Goal: Task Accomplishment & Management: Use online tool/utility

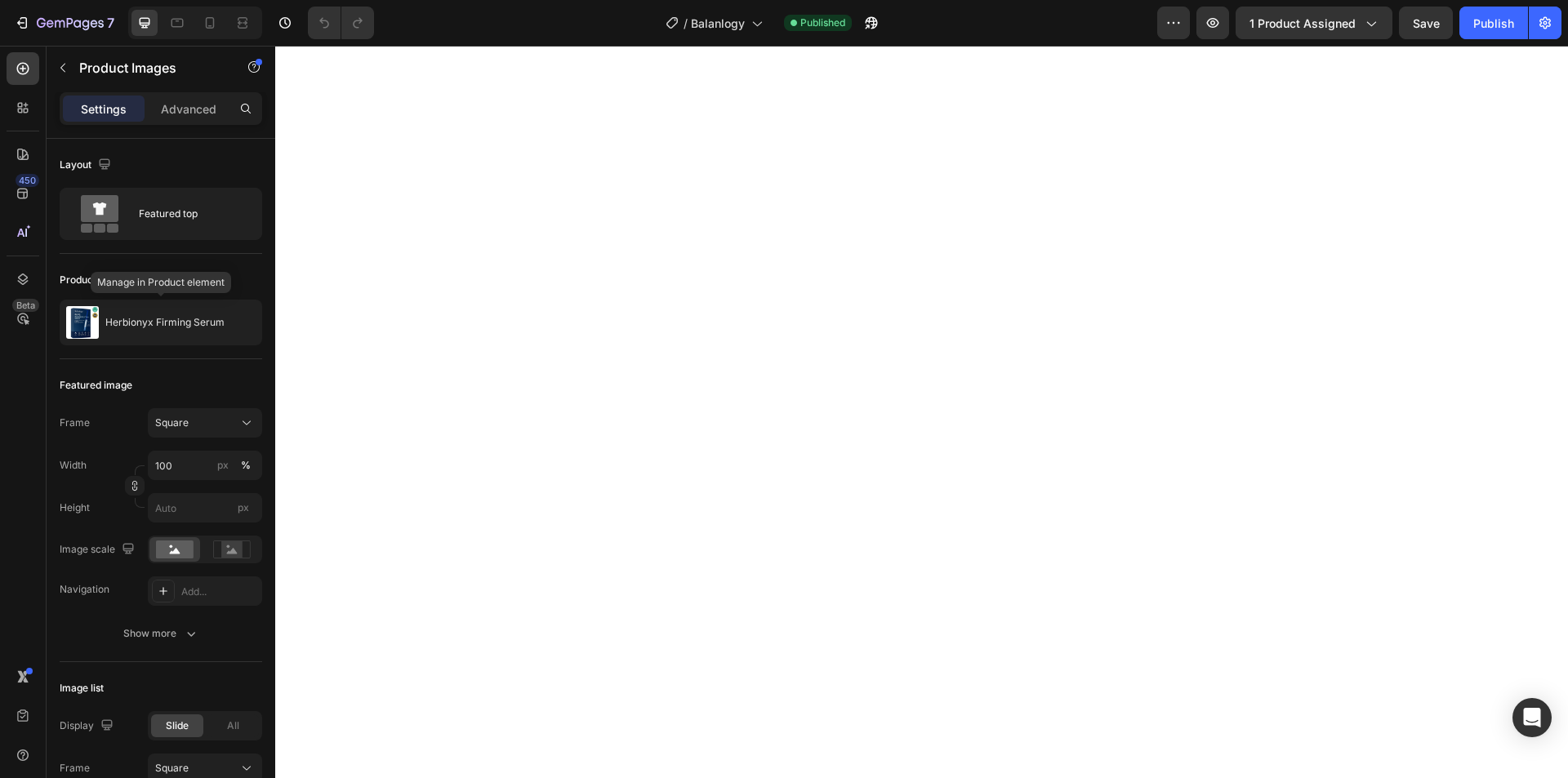
click at [164, 316] on div "Herbionyx Firming Serum" at bounding box center [161, 322] width 203 height 46
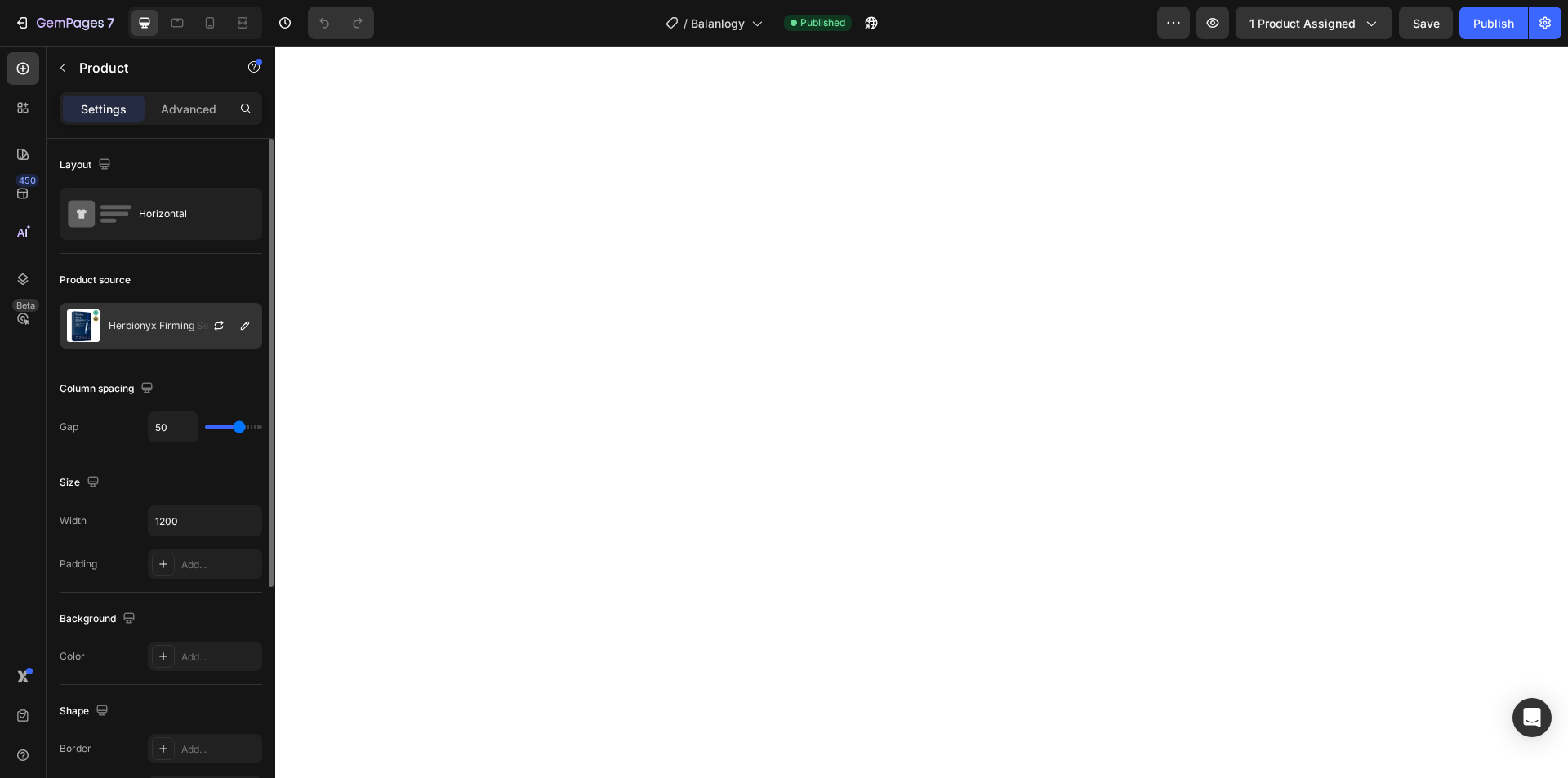
click at [154, 330] on div "Herbionyx Firming Serum" at bounding box center [161, 325] width 203 height 46
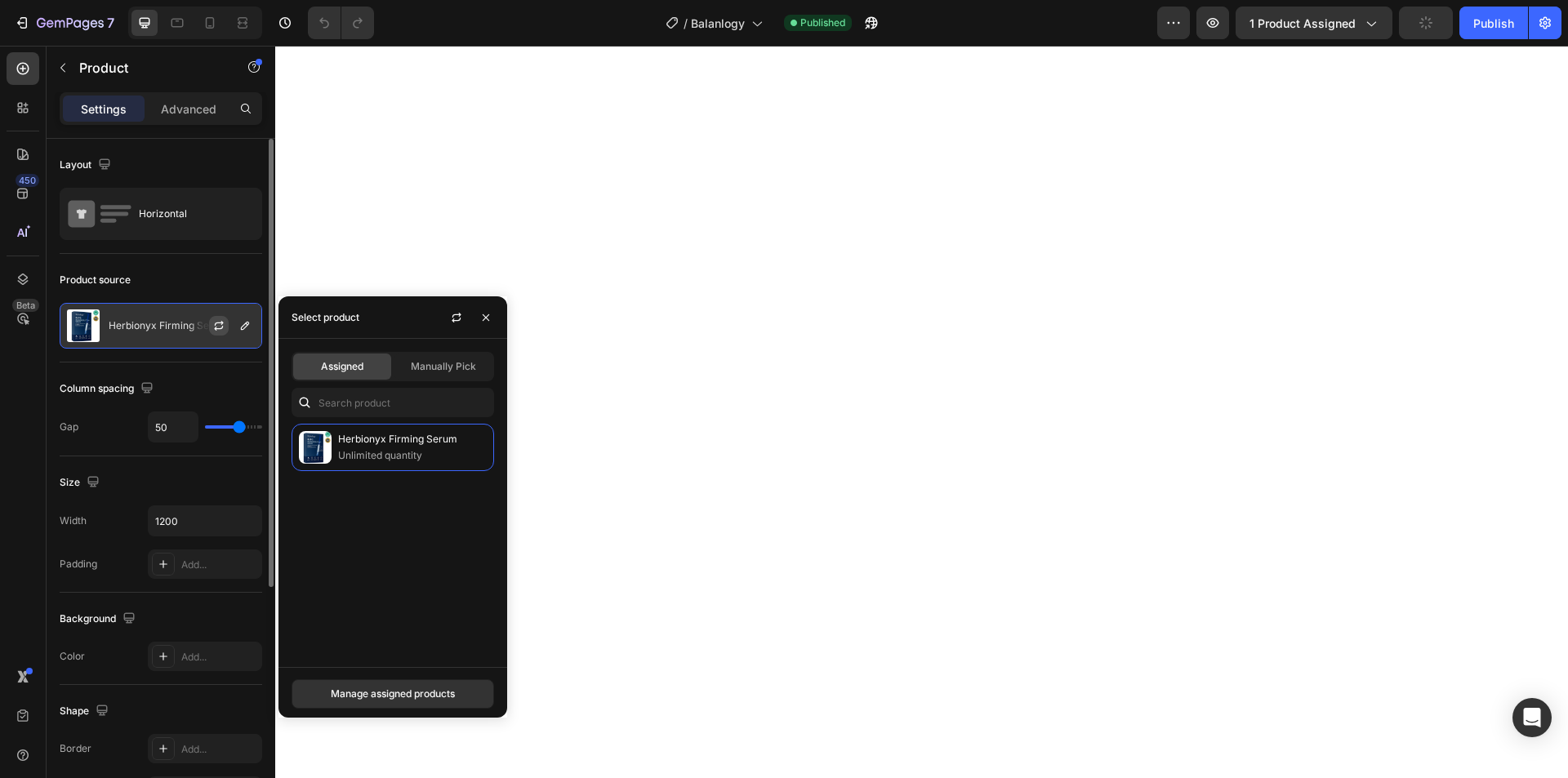
click at [215, 324] on icon "button" at bounding box center [218, 325] width 13 height 13
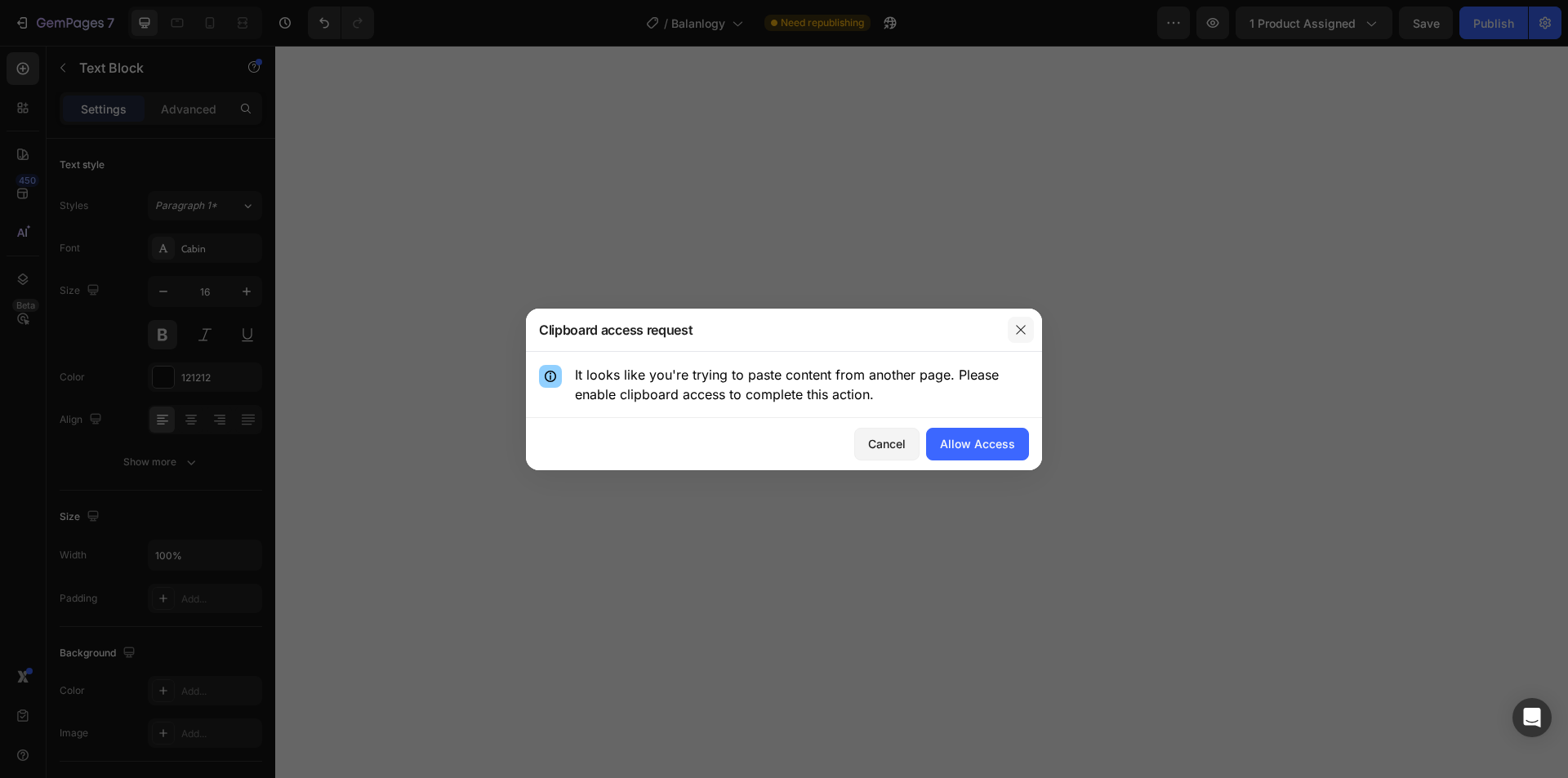
click at [1013, 333] on button "button" at bounding box center [1021, 329] width 26 height 26
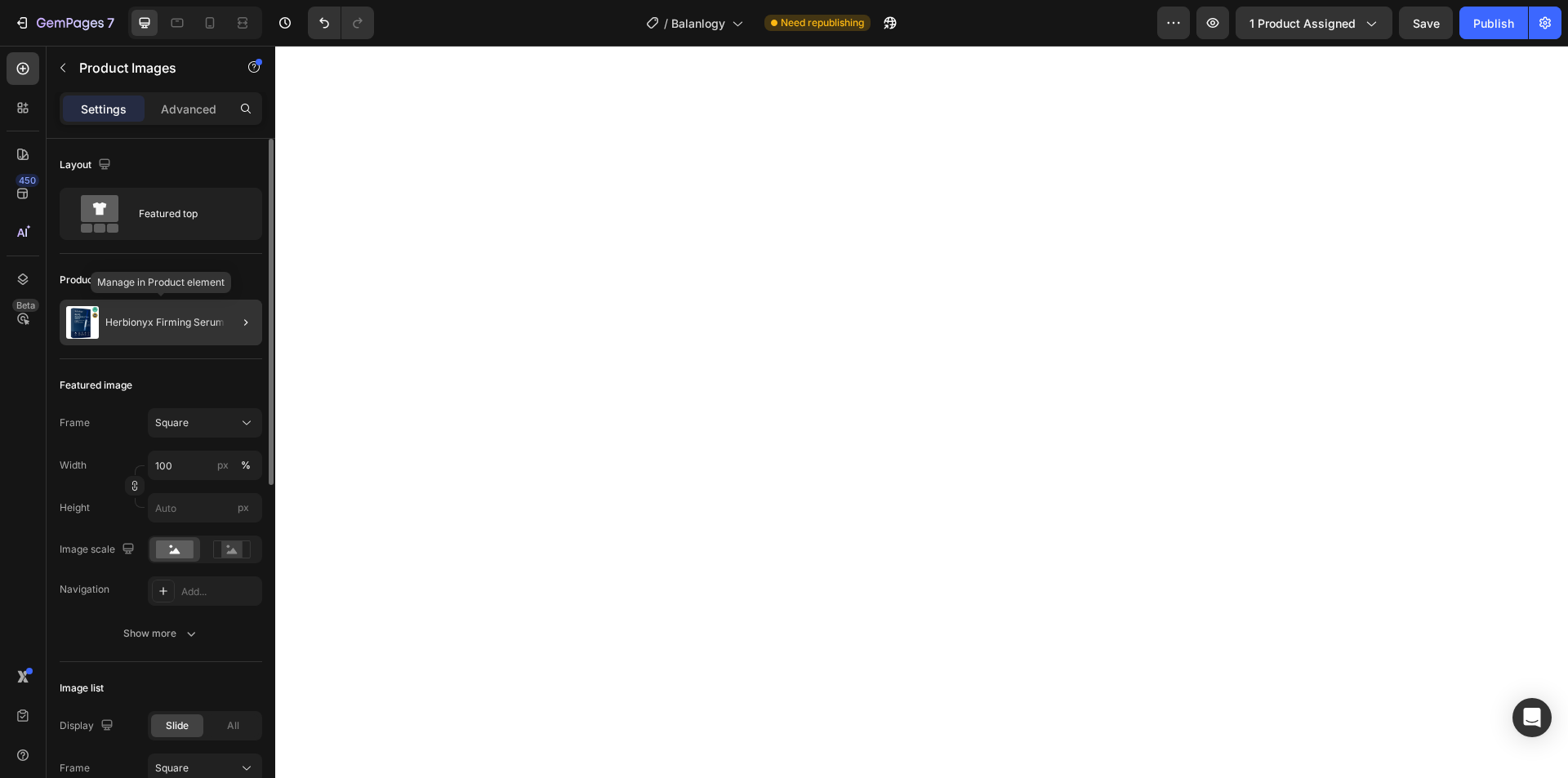
click at [190, 318] on p "Herbionyx Firming Serum" at bounding box center [165, 322] width 119 height 11
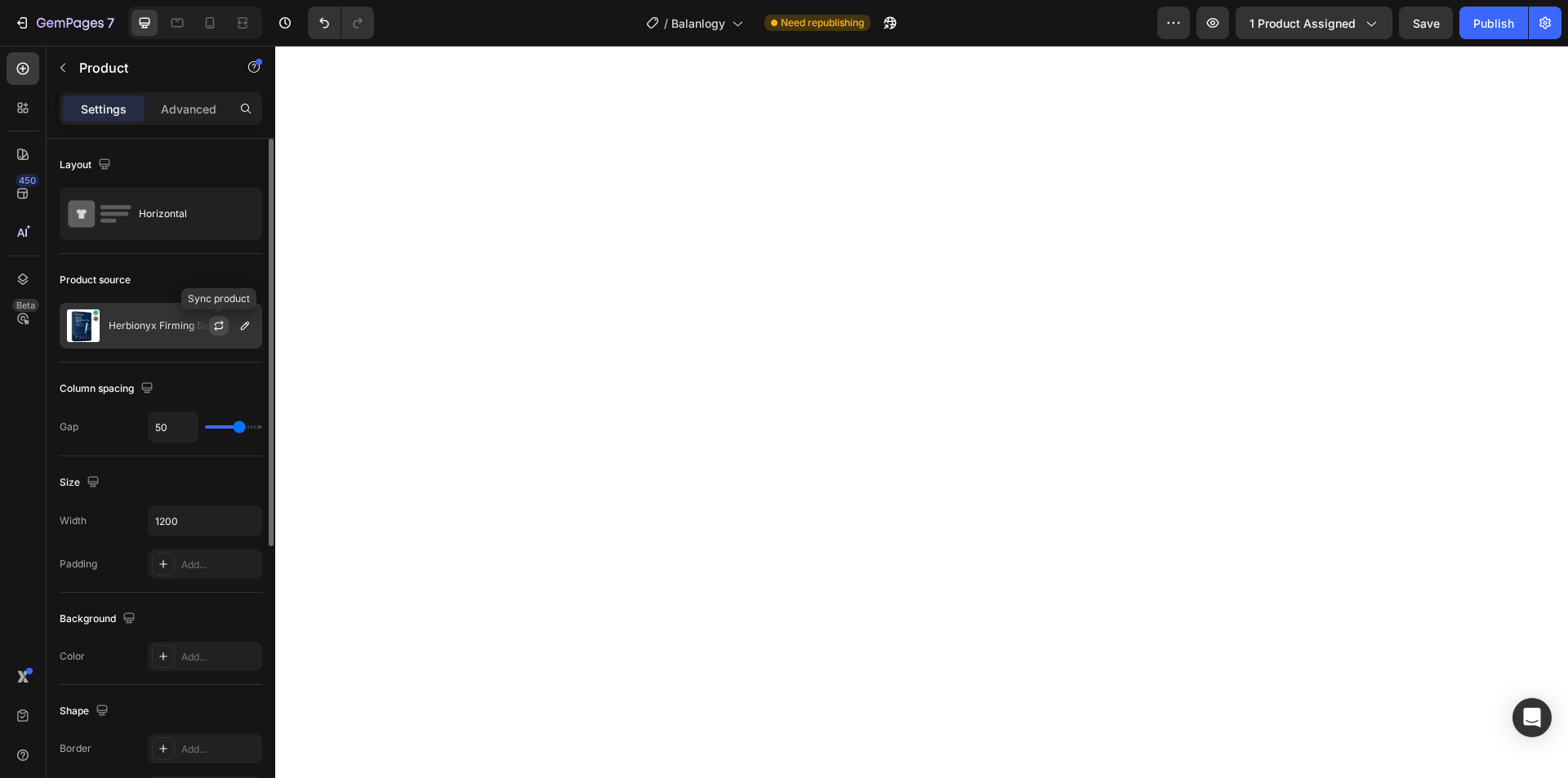
click at [224, 318] on button "button" at bounding box center [218, 325] width 20 height 20
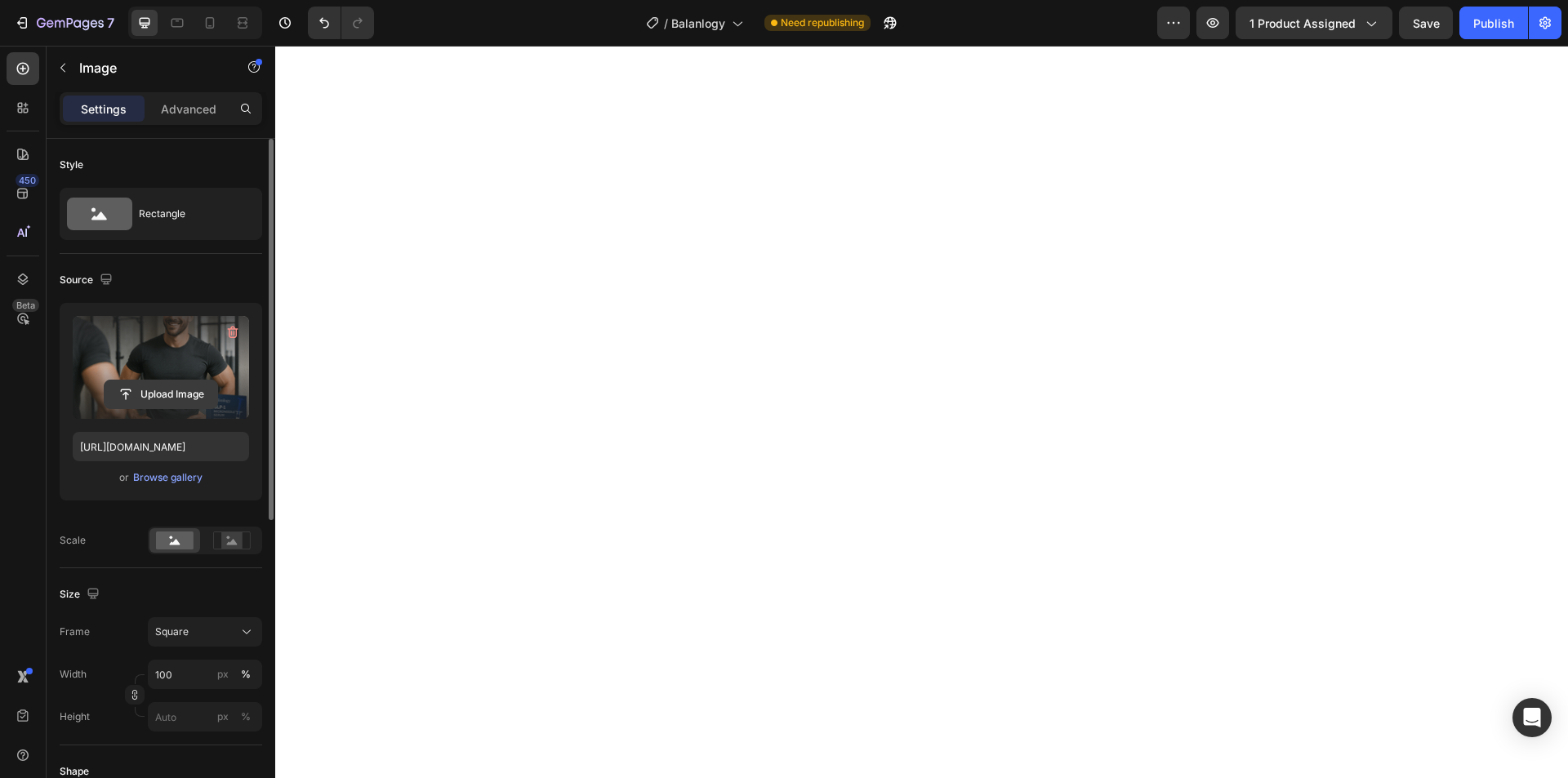
click at [154, 392] on input "file" at bounding box center [161, 394] width 113 height 28
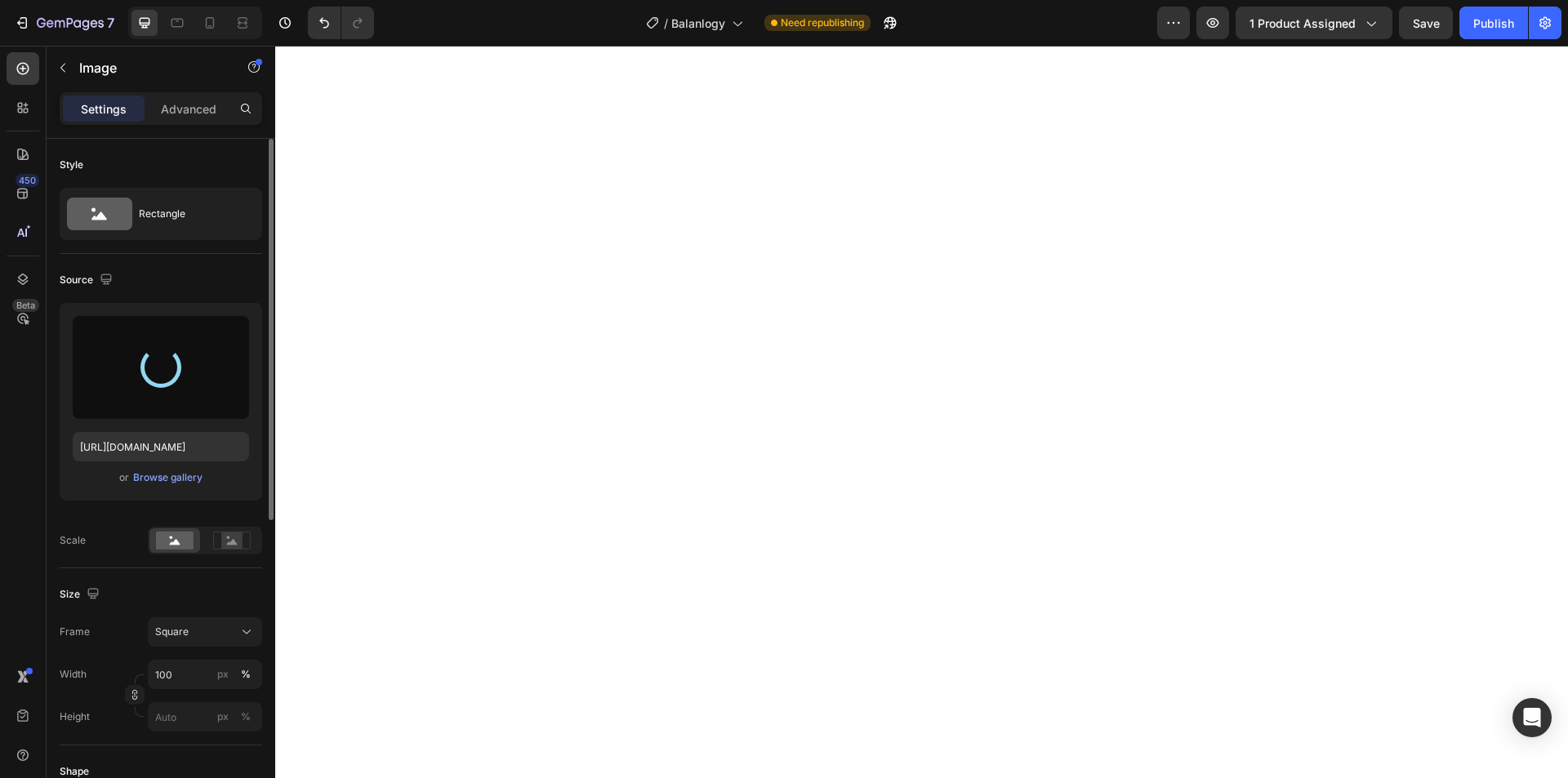
type input "[URL][DOMAIN_NAME]"
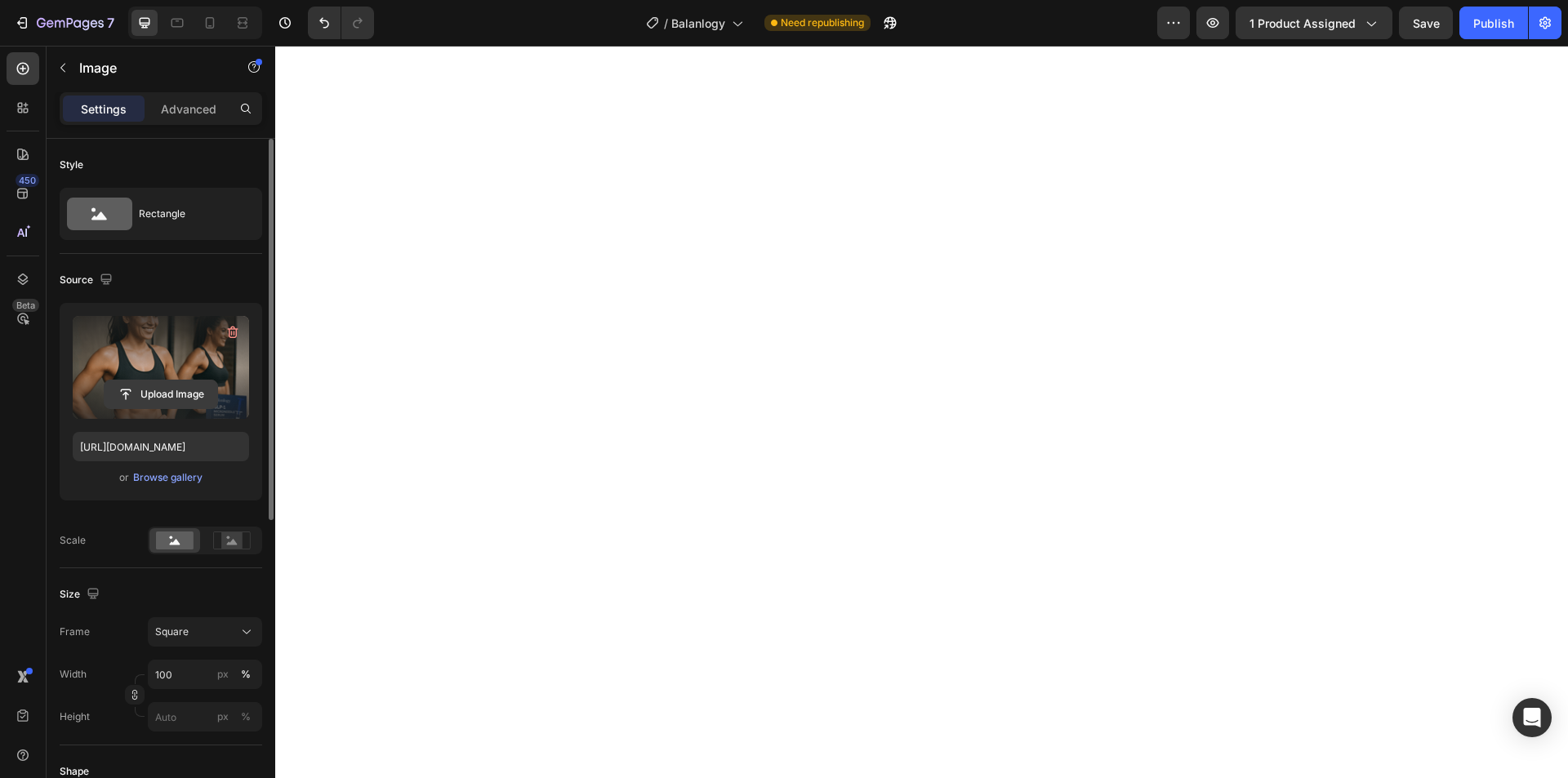
click at [166, 402] on input "file" at bounding box center [161, 394] width 113 height 28
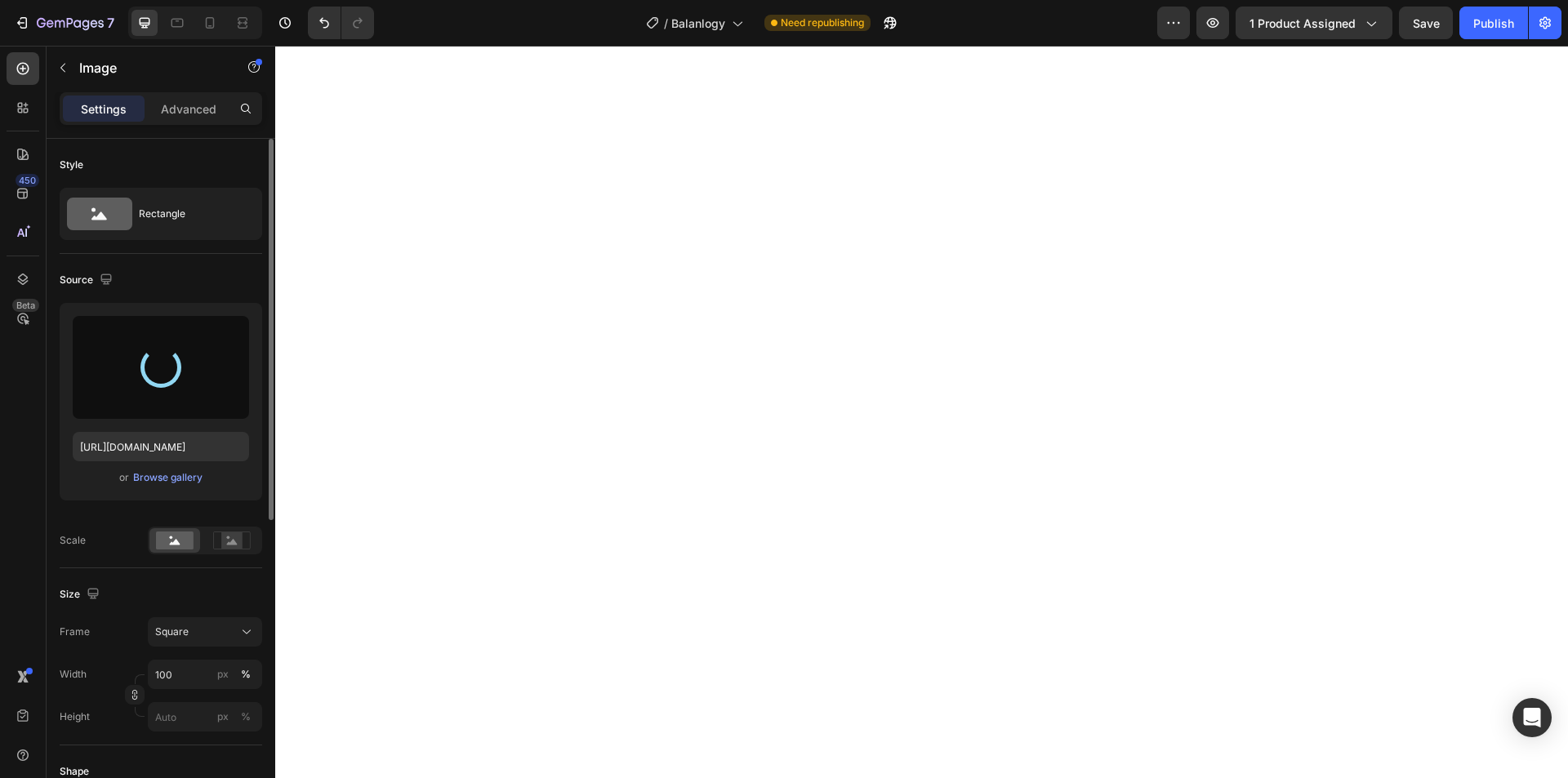
type input "[URL][DOMAIN_NAME]"
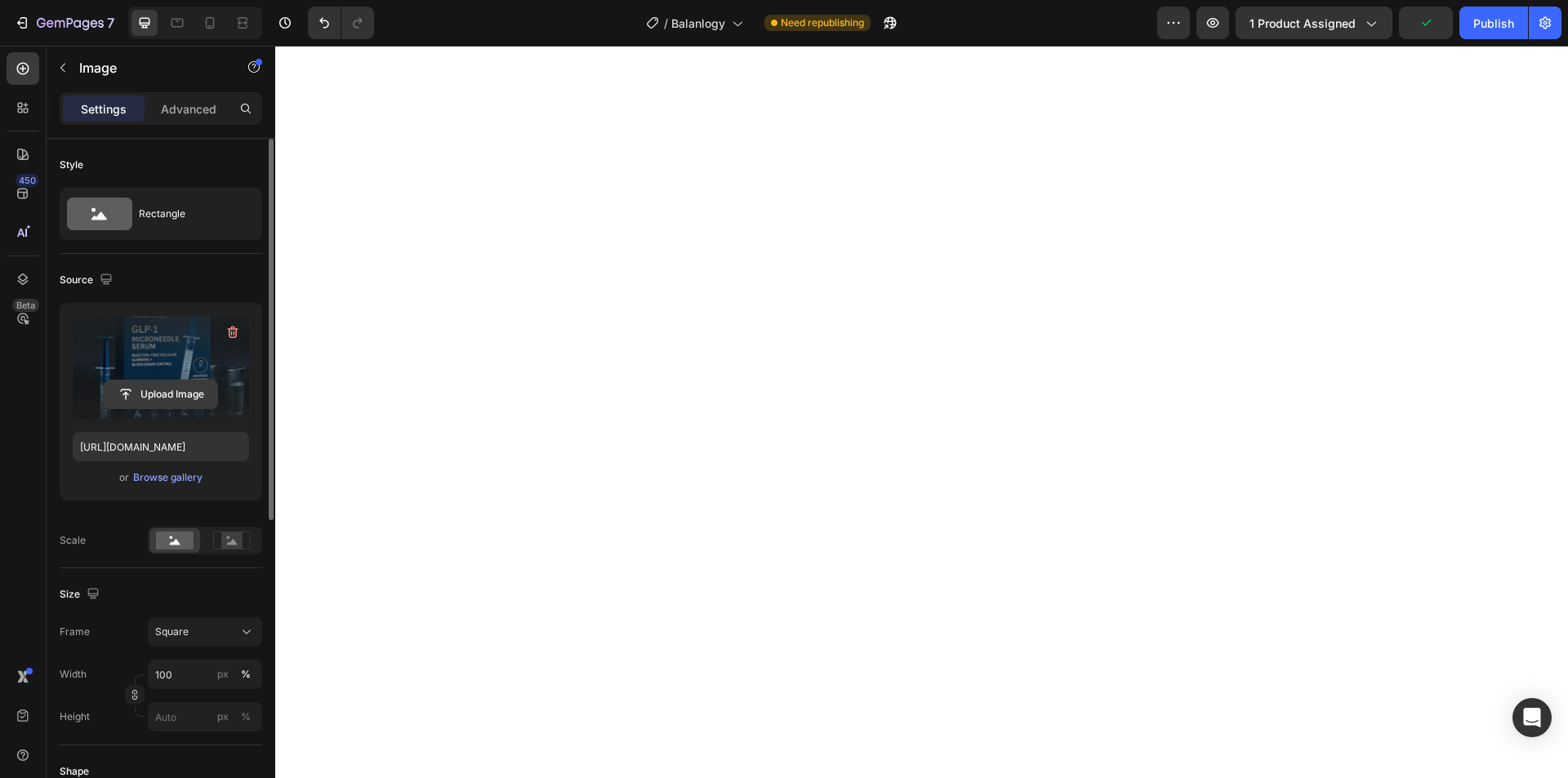
click at [195, 394] on input "file" at bounding box center [161, 394] width 113 height 28
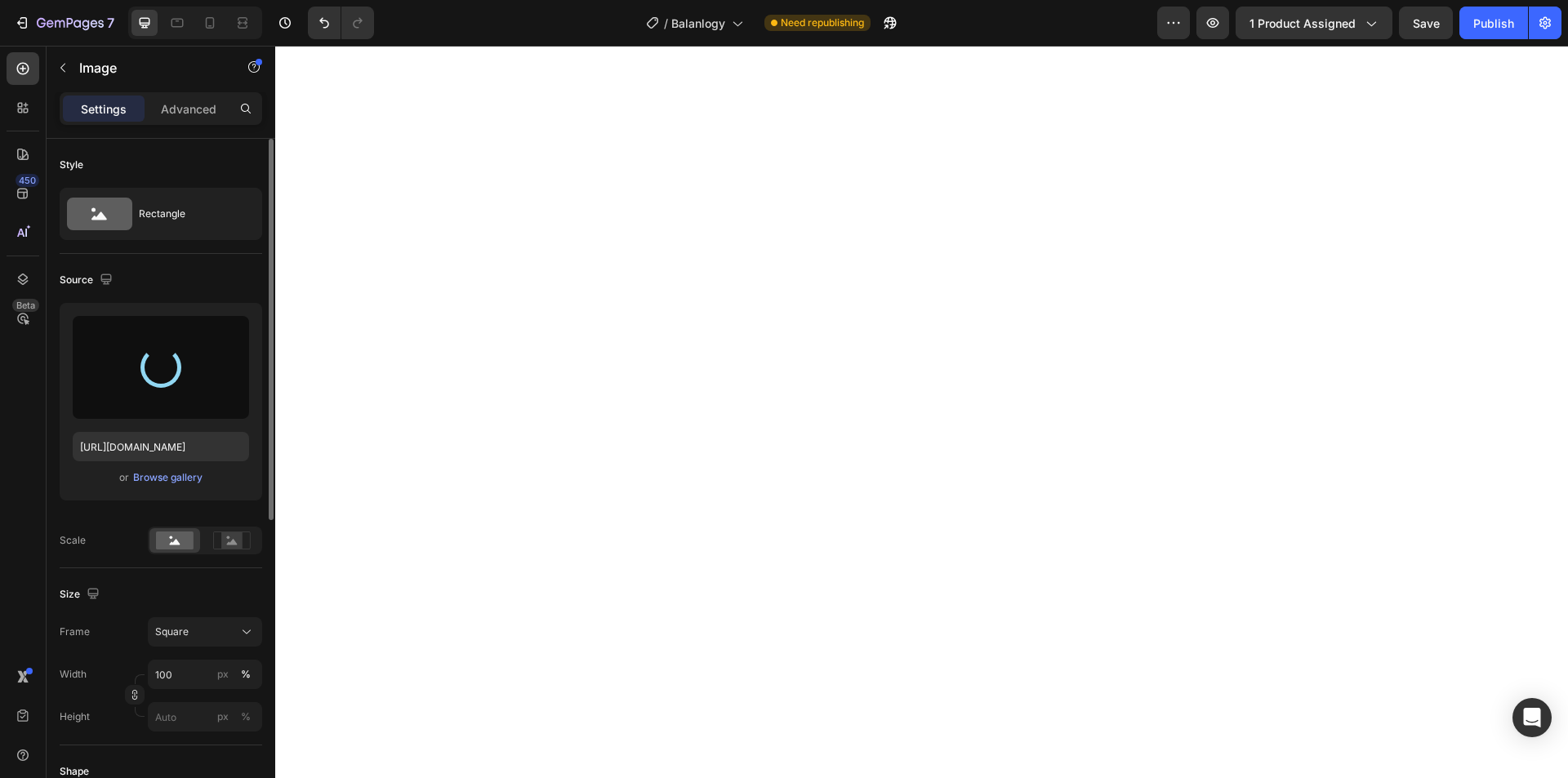
type input "[URL][DOMAIN_NAME]"
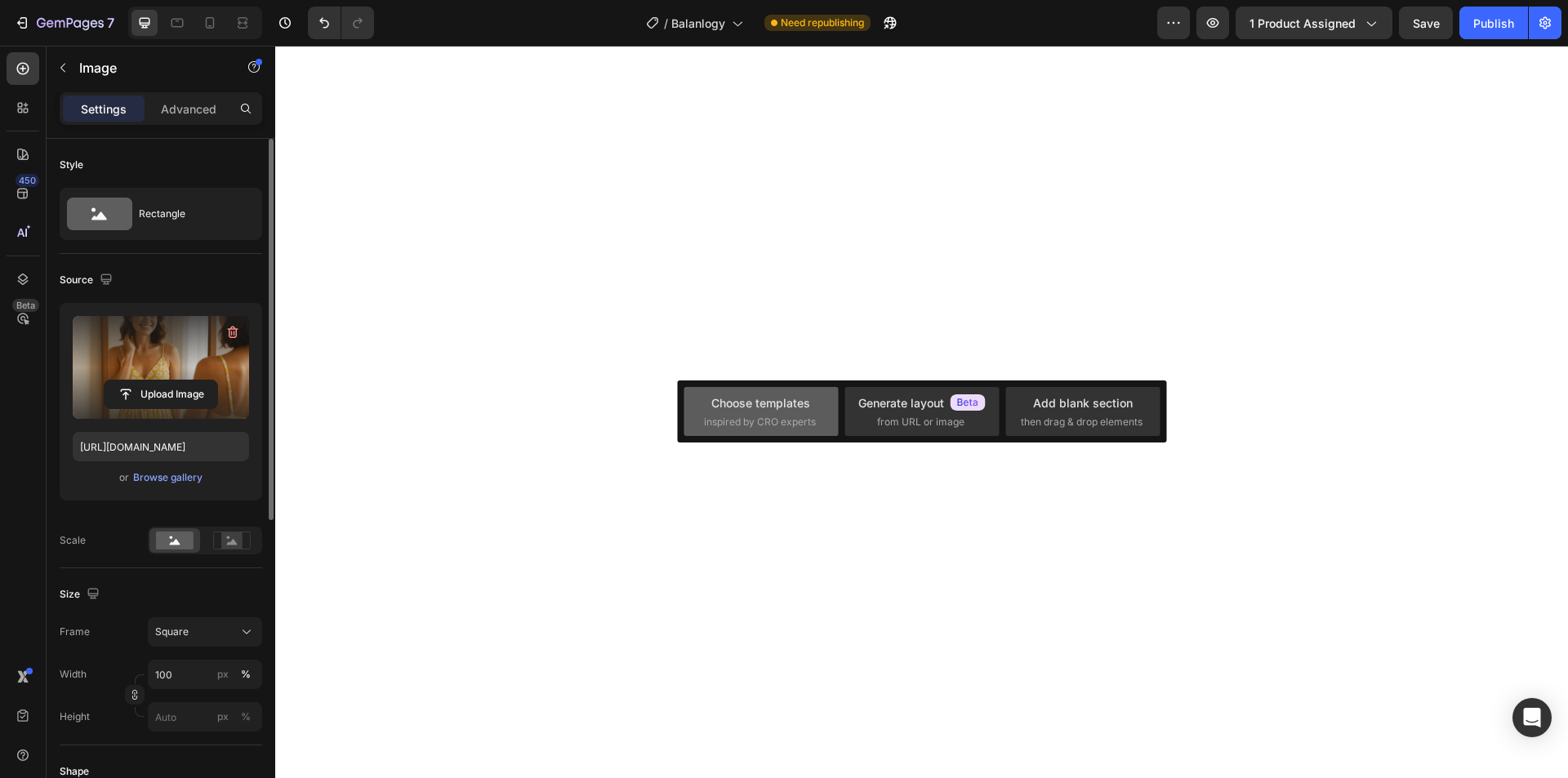
click at [752, 409] on div "Choose templates" at bounding box center [760, 403] width 98 height 17
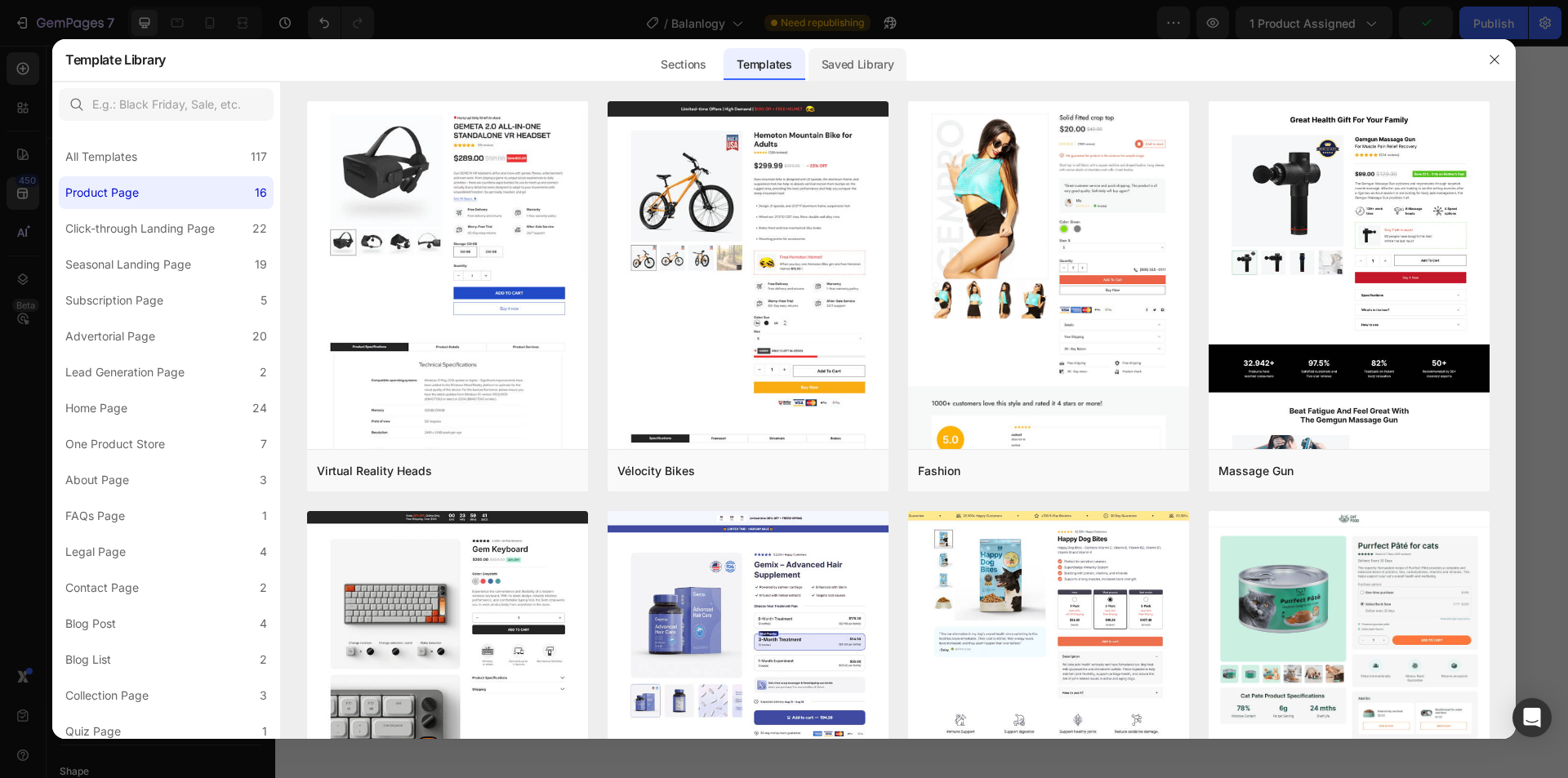
click at [834, 66] on div "Saved Library" at bounding box center [858, 65] width 98 height 33
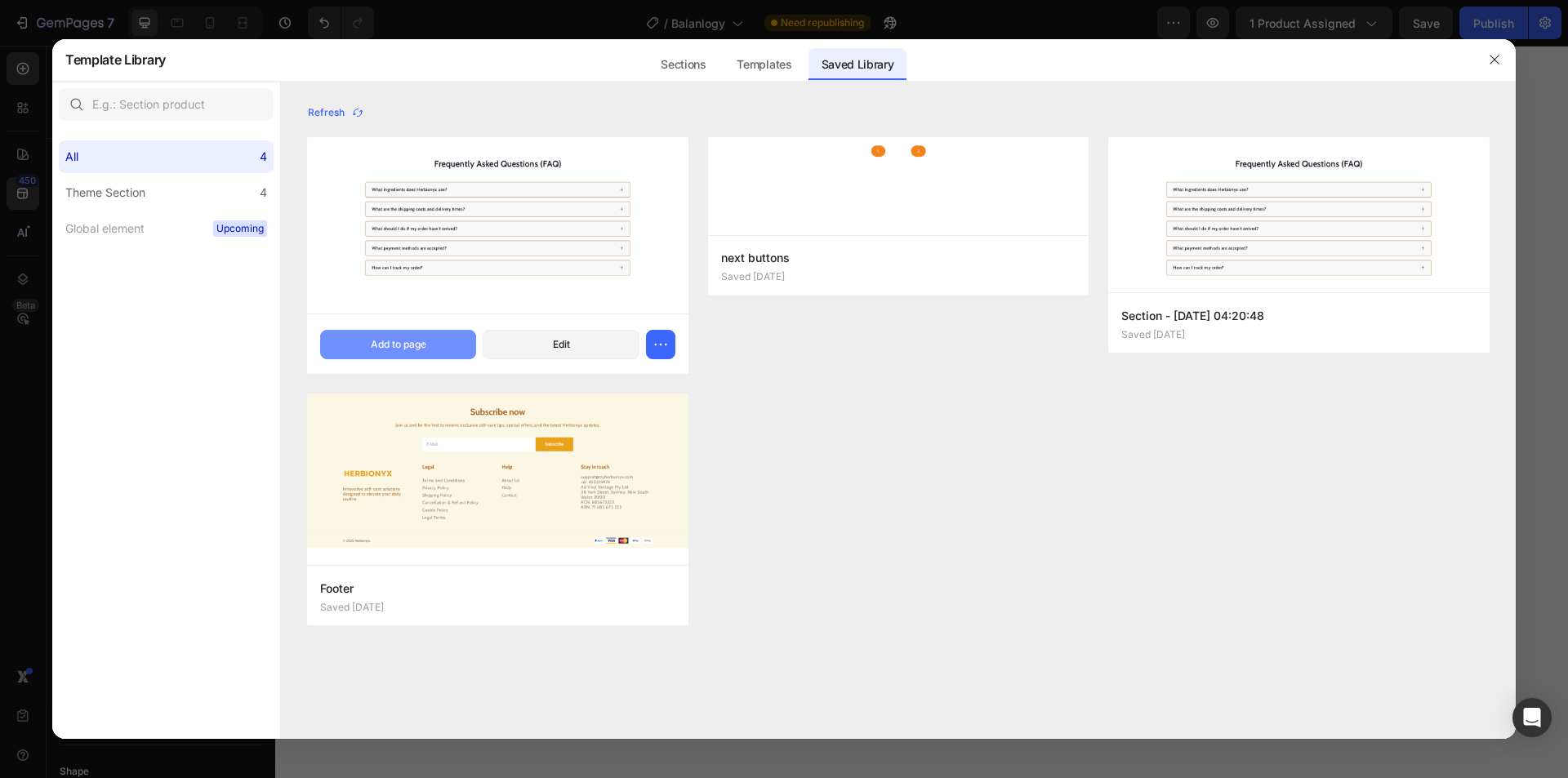
click at [424, 342] on div "Add to page" at bounding box center [399, 344] width 55 height 15
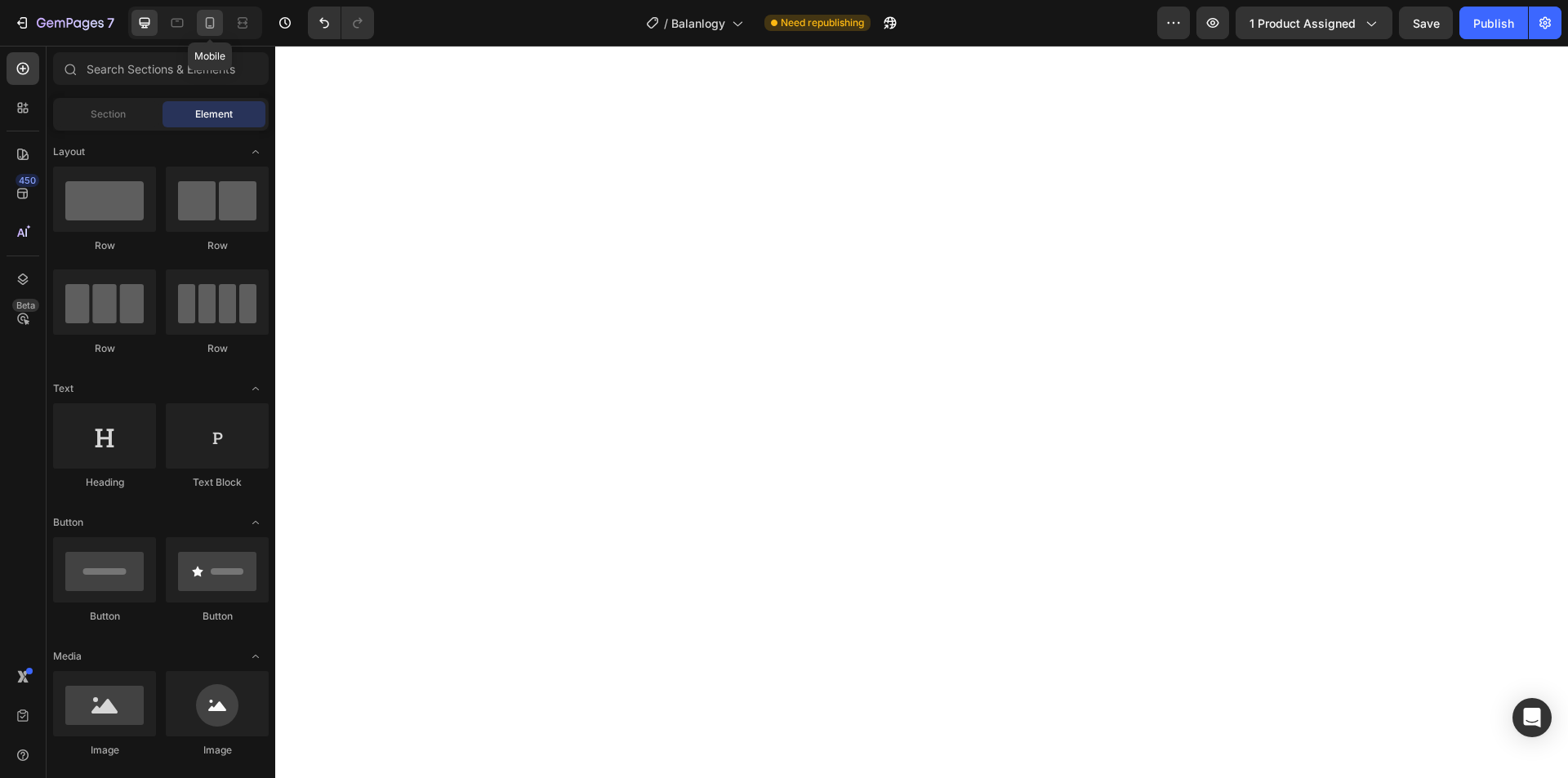
click at [205, 18] on icon at bounding box center [210, 22] width 16 height 16
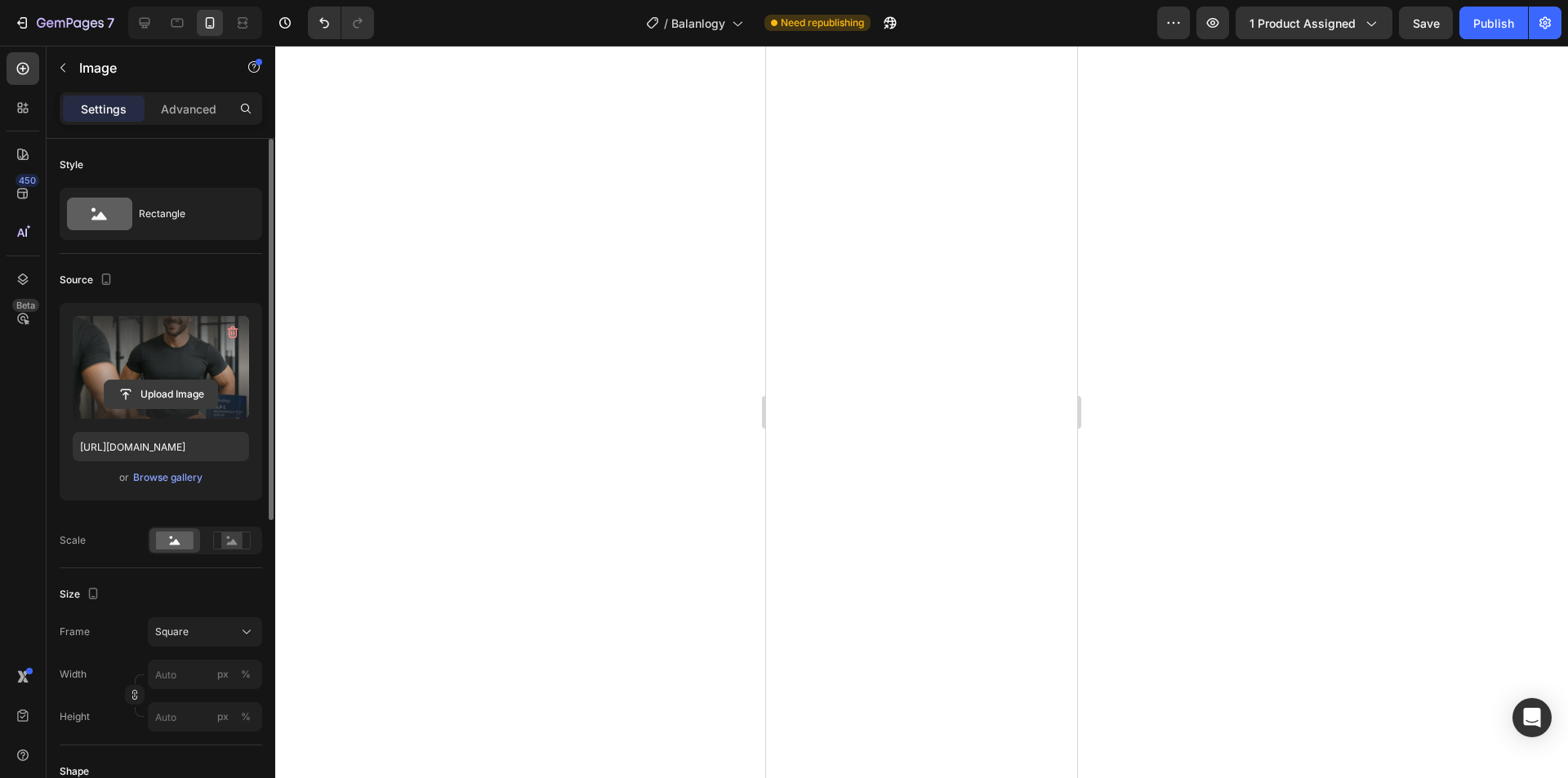
click at [158, 388] on input "file" at bounding box center [161, 394] width 113 height 28
type input "[URL][DOMAIN_NAME]"
click at [190, 399] on input "file" at bounding box center [161, 394] width 113 height 28
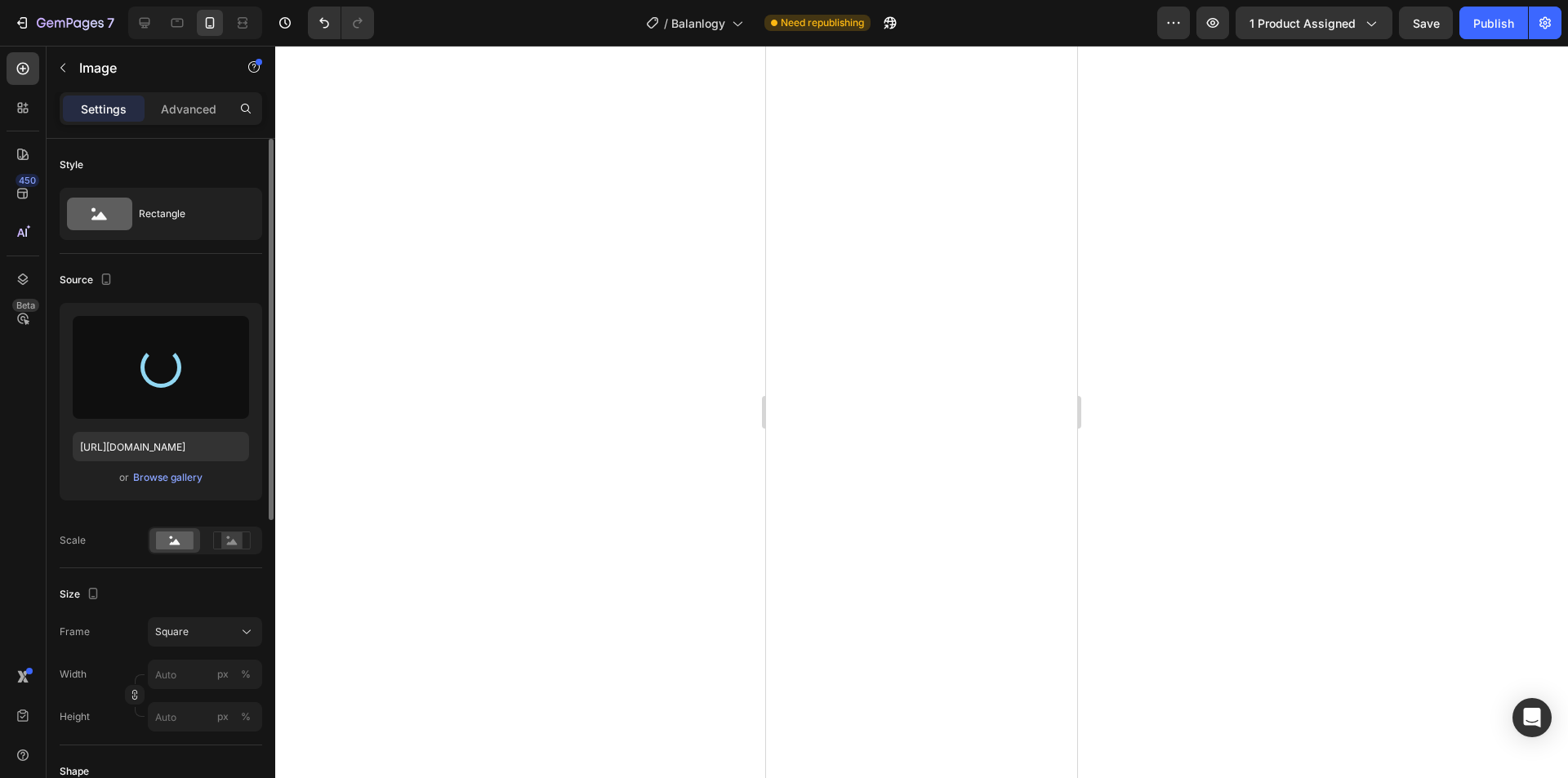
type input "[URL][DOMAIN_NAME]"
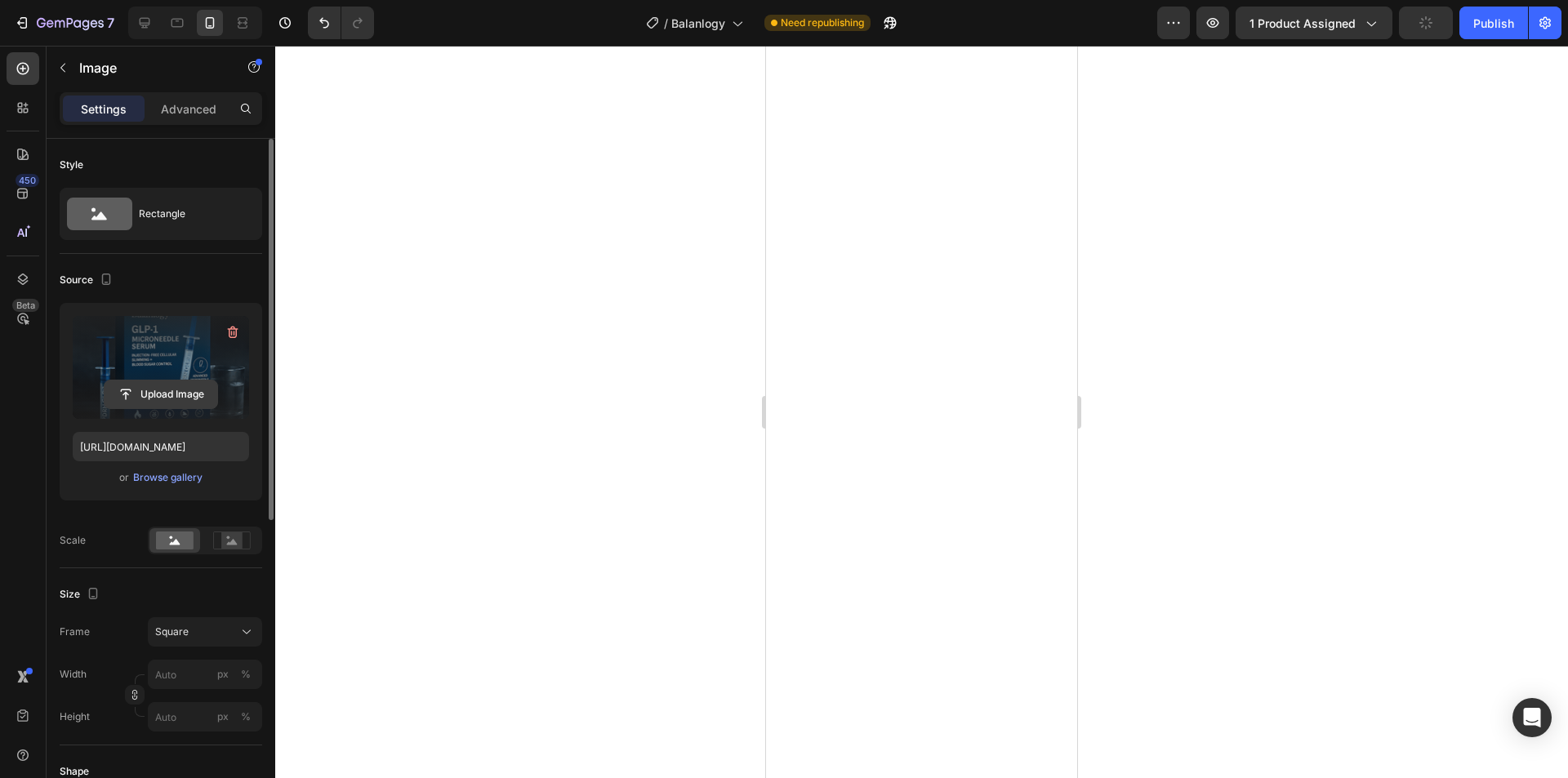
click at [175, 384] on input "file" at bounding box center [161, 394] width 113 height 28
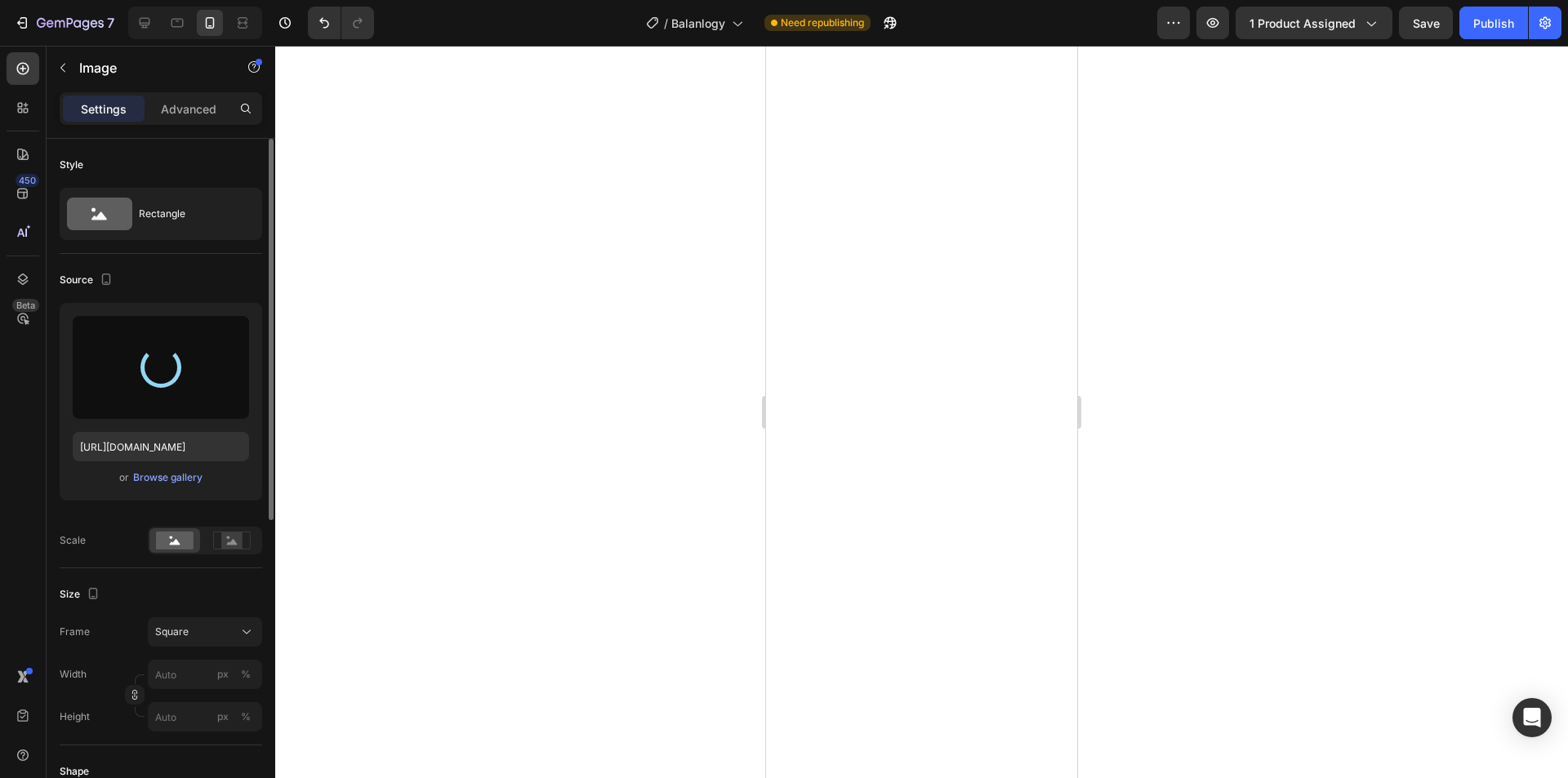
type input "[URL][DOMAIN_NAME]"
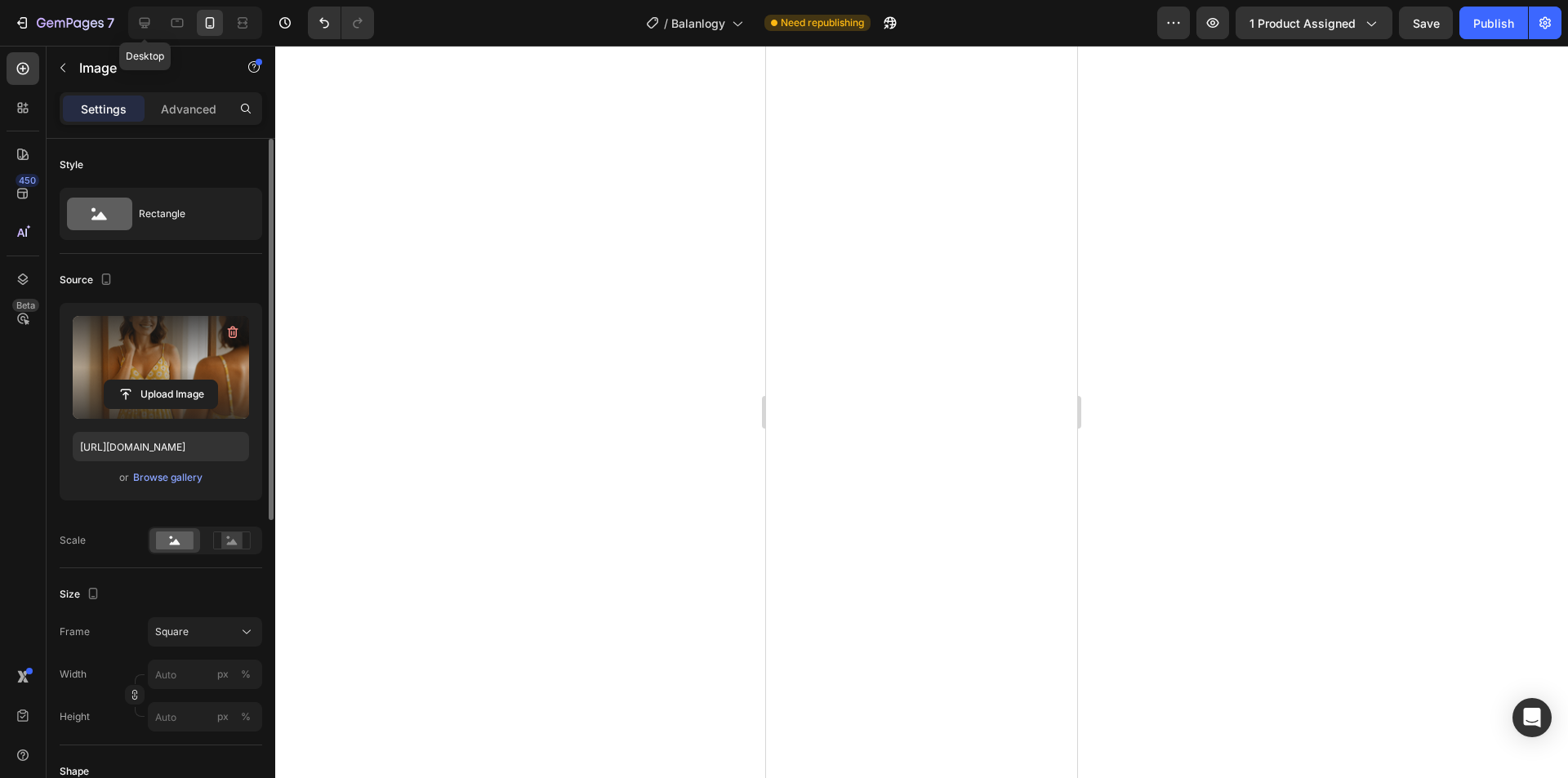
drag, startPoint x: 144, startPoint y: 14, endPoint x: 193, endPoint y: 28, distance: 51.0
click at [143, 13] on div at bounding box center [144, 22] width 26 height 26
type input "100"
click at [1489, 22] on div "Publish" at bounding box center [1493, 23] width 41 height 17
